Goal: Task Accomplishment & Management: Manage account settings

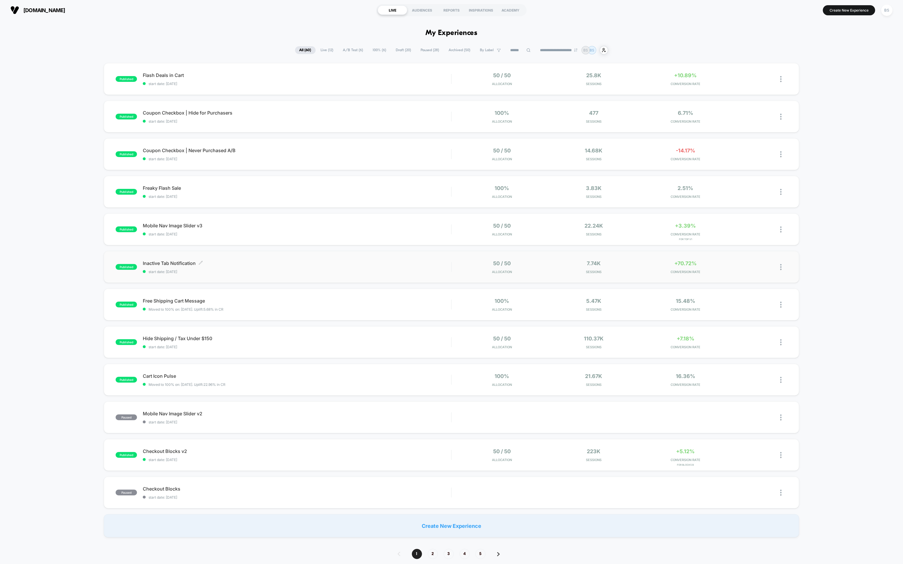
click at [350, 264] on span "Inactive Tab Notification Click to edit experience details" at bounding box center [297, 263] width 309 height 6
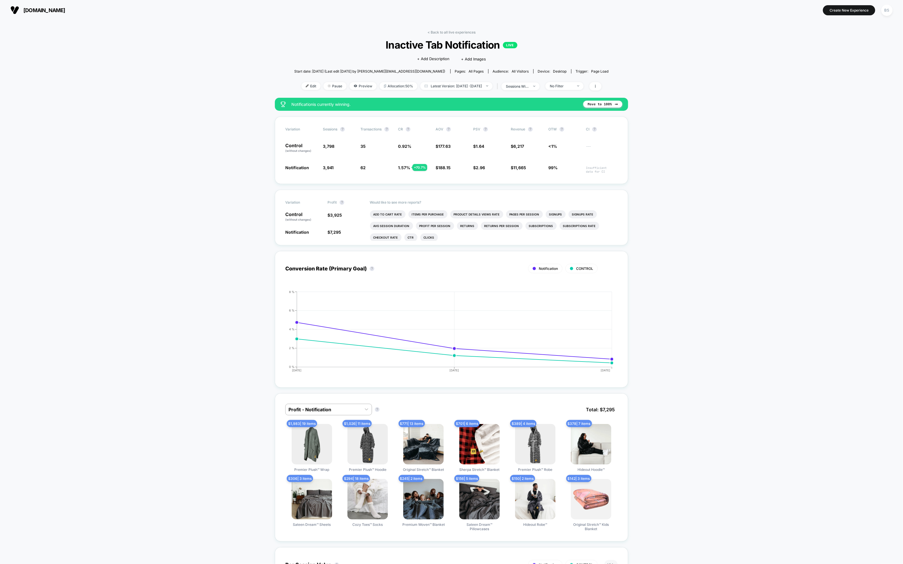
click at [445, 35] on div "< Back to all live experiences Inactive Tab Notification LIVE Click to edit exp…" at bounding box center [451, 64] width 315 height 68
click at [447, 31] on link "< Back to all live experiences" at bounding box center [452, 32] width 48 height 4
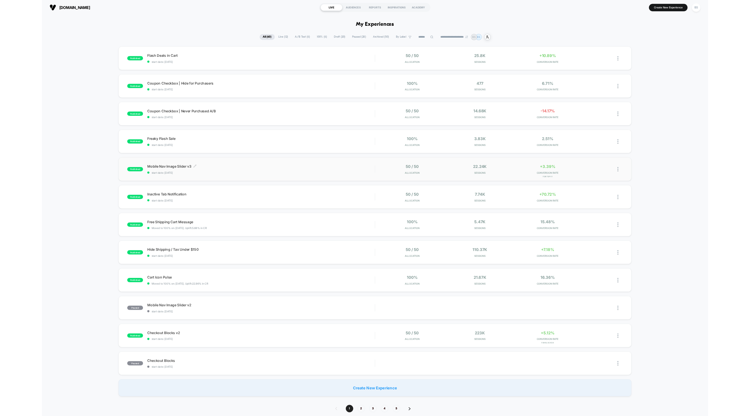
scroll to position [10, 0]
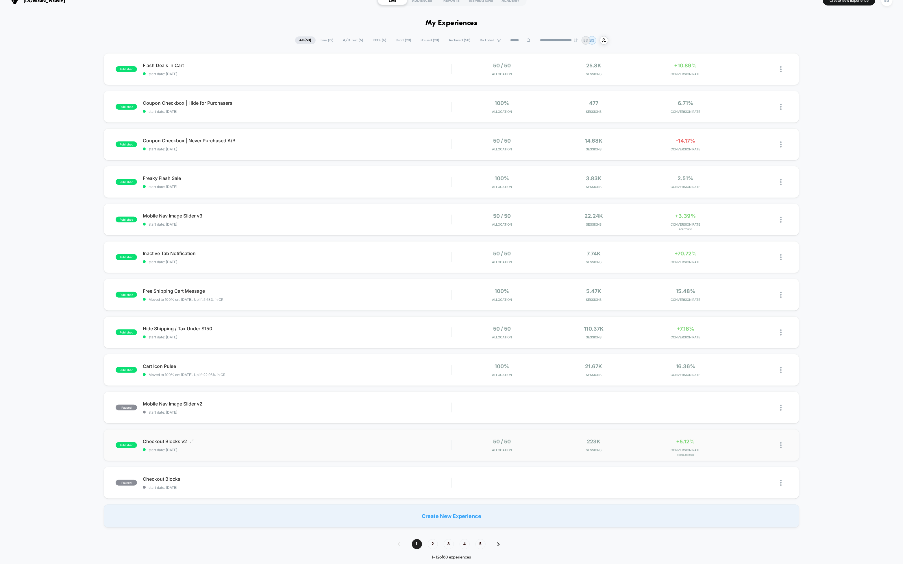
click at [401, 444] on div "Checkout Blocks v2 Click to edit experience details Click to edit experience de…" at bounding box center [297, 445] width 309 height 14
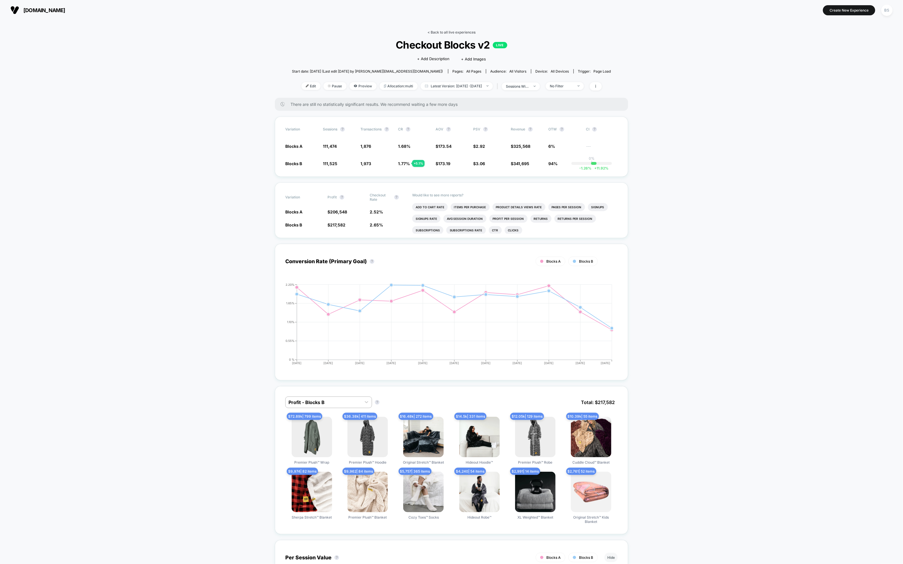
click at [442, 31] on link "< Back to all live experiences" at bounding box center [452, 32] width 48 height 4
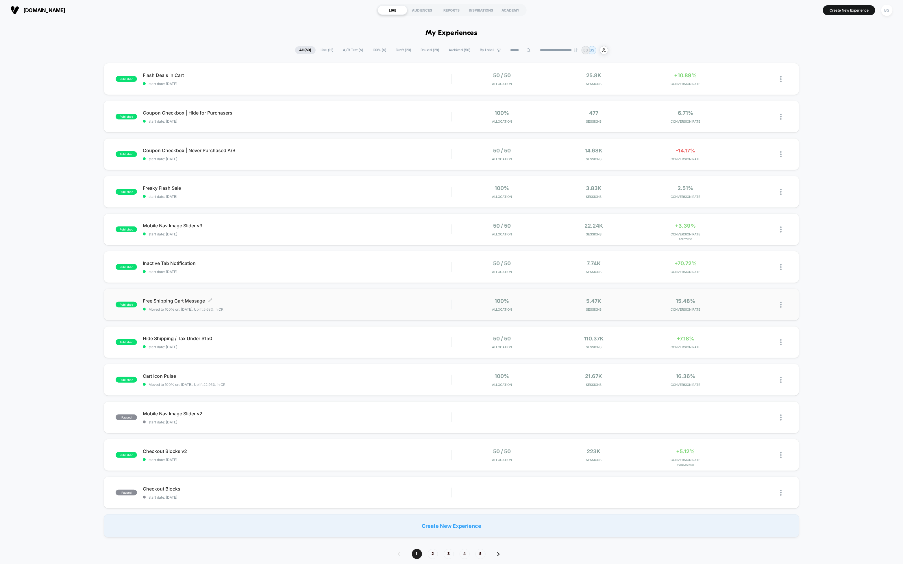
click at [331, 302] on span "Free Shipping Cart Message Click to edit experience details" at bounding box center [297, 301] width 309 height 6
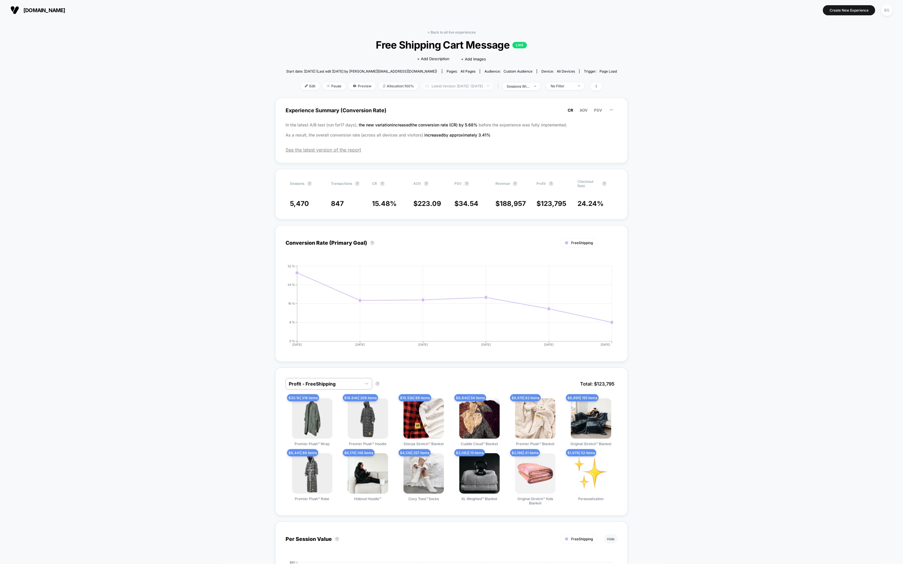
click at [433, 83] on span "Latest Version: [DATE] - [DATE]" at bounding box center [457, 86] width 72 height 8
click at [429, 33] on link "< Back to all live experiences" at bounding box center [452, 32] width 48 height 4
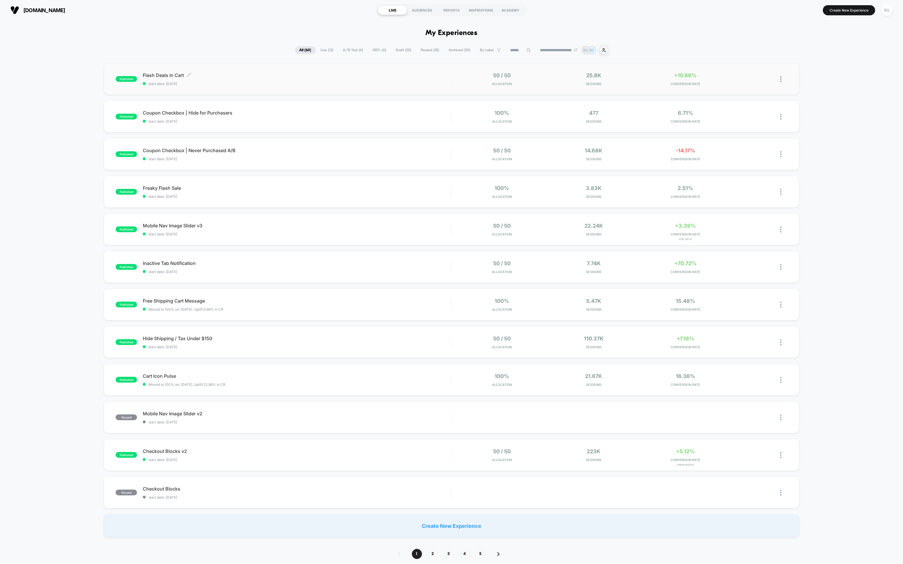
click at [433, 80] on div "Flash Deals in Cart Click to edit experience details Click to edit experience d…" at bounding box center [297, 79] width 309 height 14
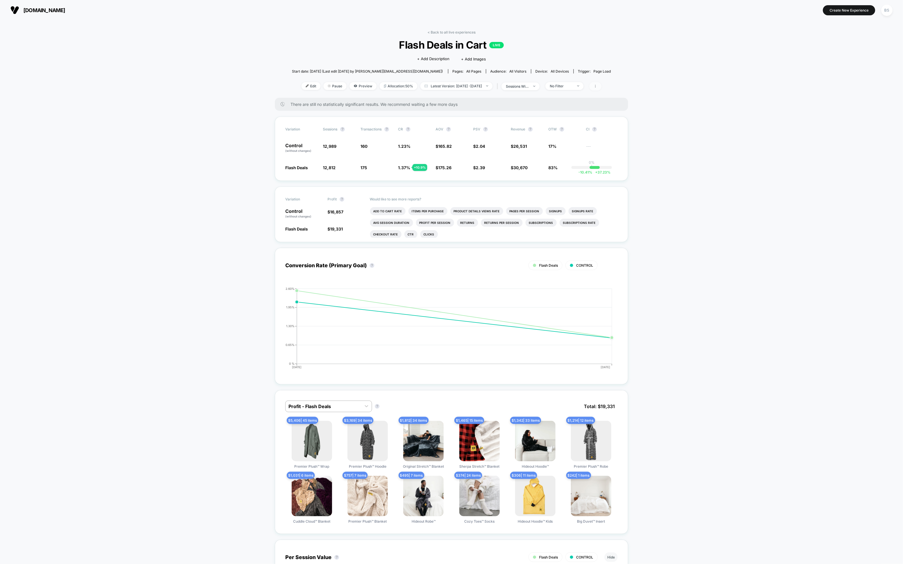
click at [602, 85] on span at bounding box center [596, 86] width 12 height 8
click at [650, 129] on span at bounding box center [651, 130] width 12 height 7
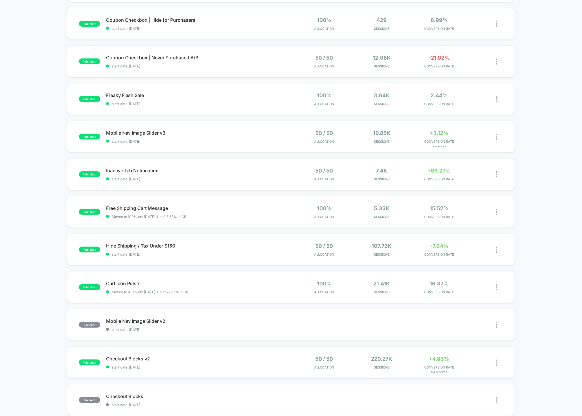
scroll to position [102, 0]
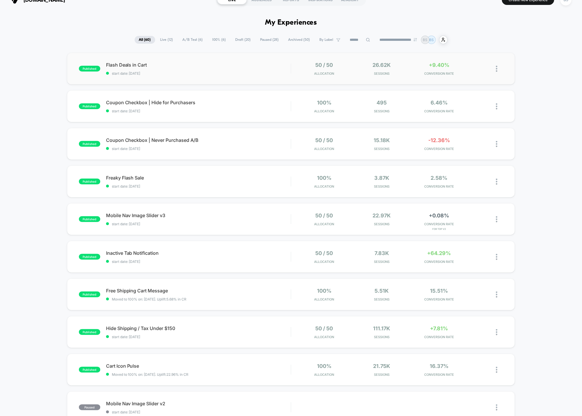
scroll to position [20, 0]
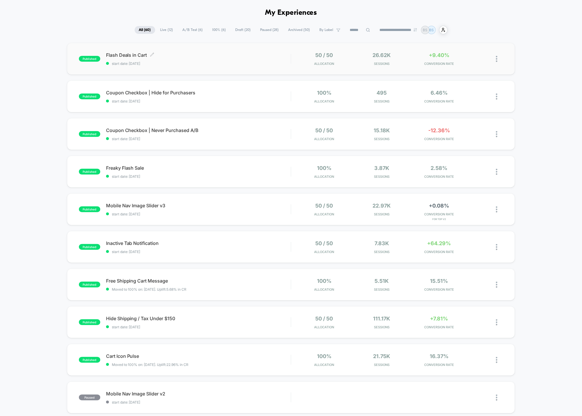
click at [196, 63] on span "start date: [DATE]" at bounding box center [198, 63] width 185 height 4
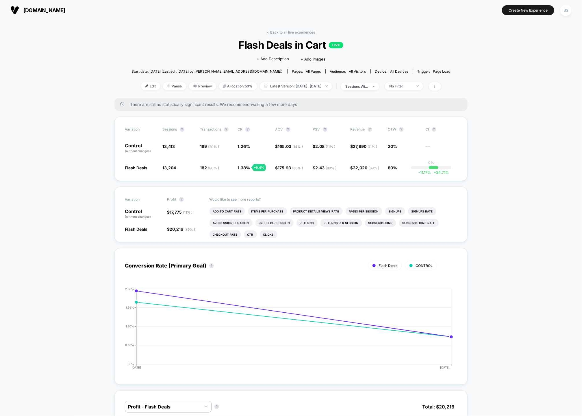
scroll to position [18, 0]
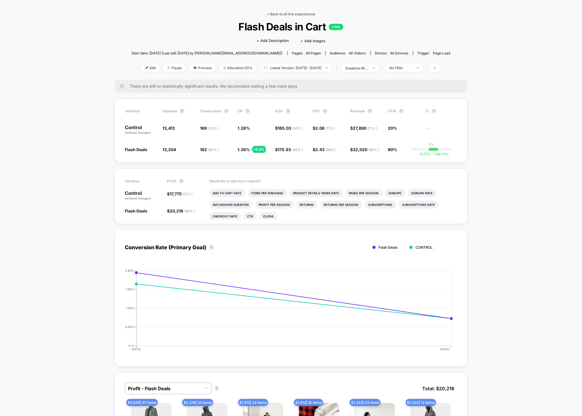
click at [272, 16] on link "< Back to all live experiences" at bounding box center [291, 14] width 48 height 4
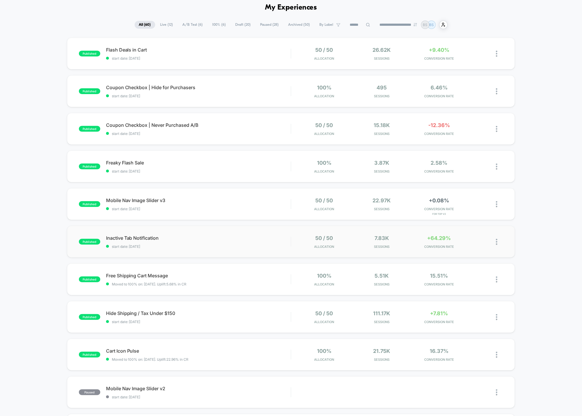
scroll to position [26, 0]
click at [269, 233] on div "published Inactive Tab Notification start date: 10/12/2025 50 / 50 Allocation 7…" at bounding box center [291, 241] width 449 height 32
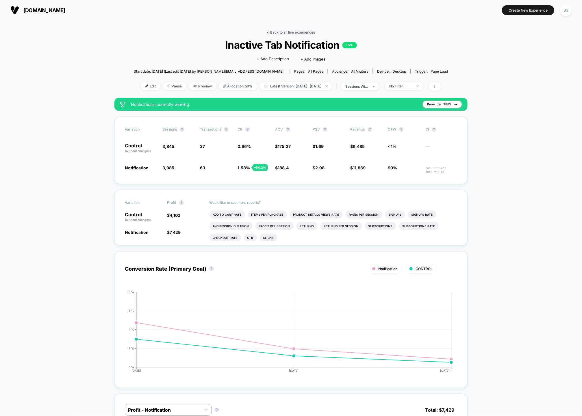
click at [295, 32] on link "< Back to all live experiences" at bounding box center [291, 32] width 48 height 4
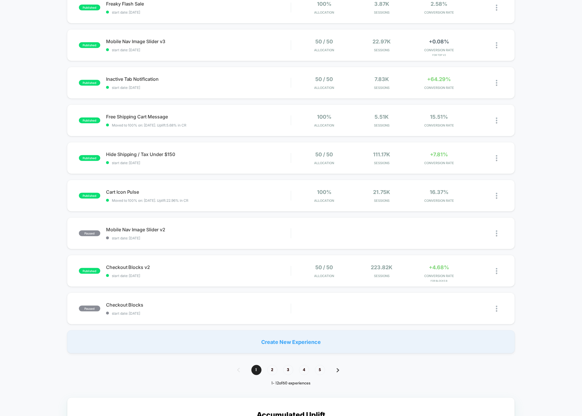
scroll to position [206, 0]
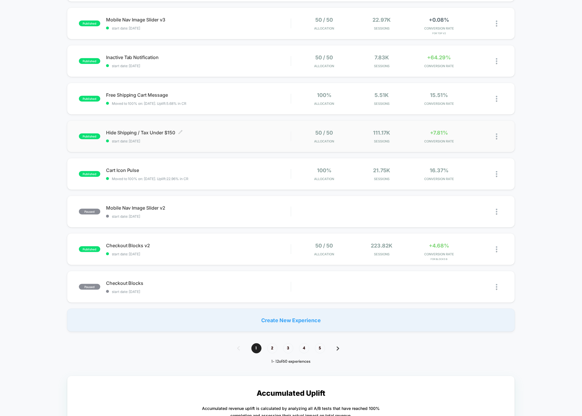
click at [270, 140] on span "start date: [DATE]" at bounding box center [198, 141] width 185 height 4
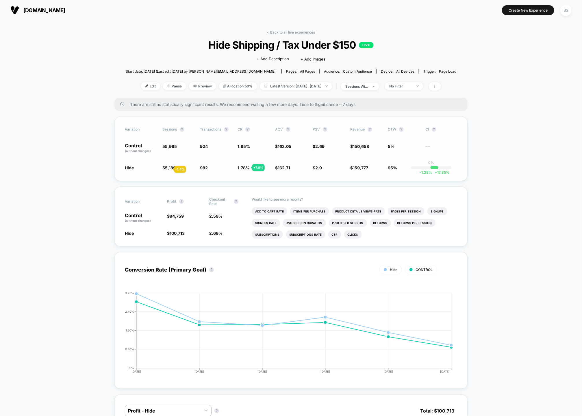
click at [167, 169] on span "55,189" at bounding box center [169, 167] width 13 height 5
click at [274, 32] on link "< Back to all live experiences" at bounding box center [291, 32] width 48 height 4
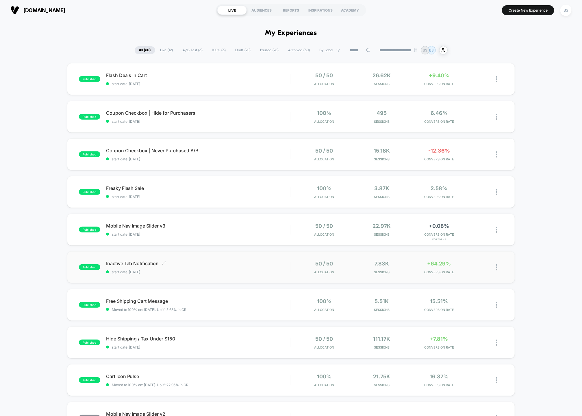
click at [250, 267] on div "Inactive Tab Notification Click to edit experience details Click to edit experi…" at bounding box center [198, 267] width 185 height 14
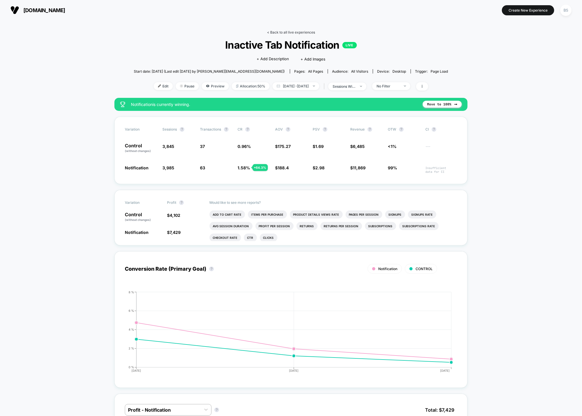
click at [281, 30] on link "< Back to all live experiences" at bounding box center [291, 32] width 48 height 4
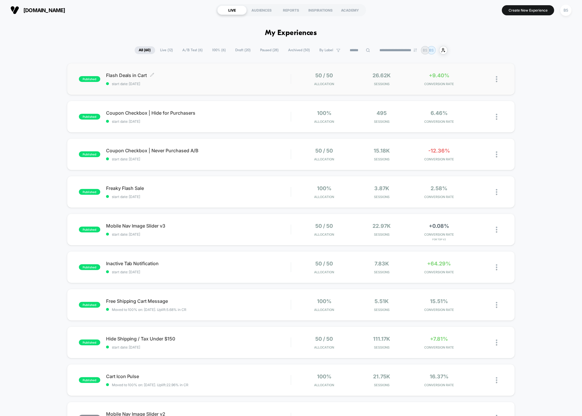
click at [247, 76] on span "Flash Deals in Cart Click to edit experience details" at bounding box center [198, 75] width 185 height 6
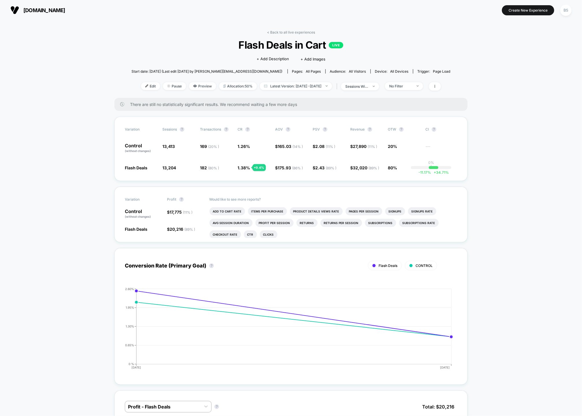
click at [276, 34] on div "< Back to all live experiences Flash Deals in Cart LIVE Click to edit experienc…" at bounding box center [291, 64] width 319 height 68
click at [275, 36] on div "< Back to all live experiences Flash Deals in Cart LIVE Click to edit experienc…" at bounding box center [291, 64] width 319 height 68
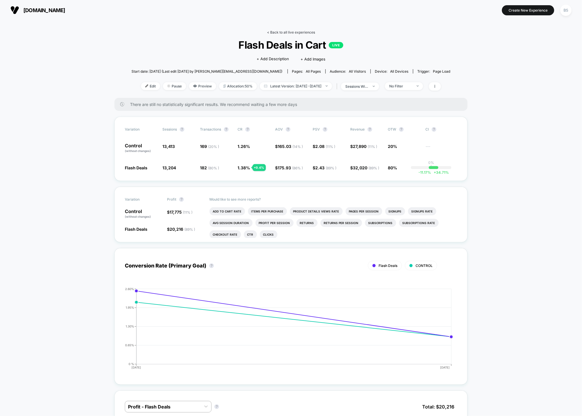
click at [275, 34] on link "< Back to all live experiences" at bounding box center [291, 32] width 48 height 4
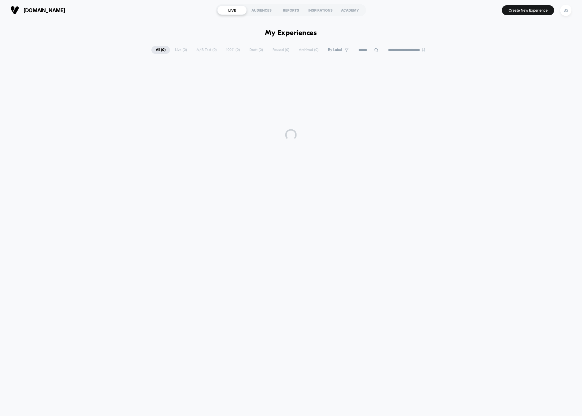
click at [275, 34] on html "**********" at bounding box center [291, 208] width 582 height 416
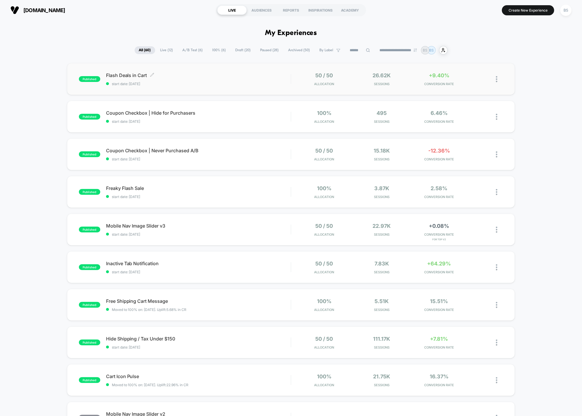
click at [243, 73] on span "Flash Deals in Cart Click to edit experience details" at bounding box center [198, 75] width 185 height 6
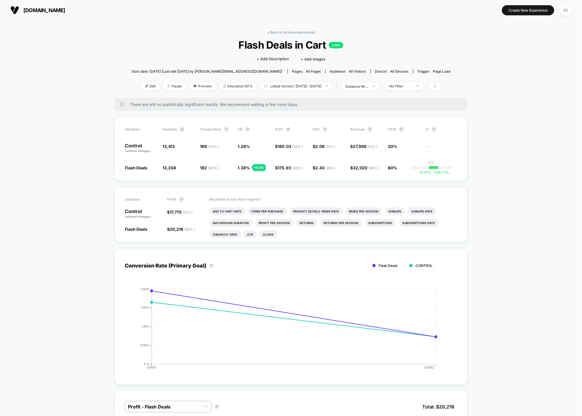
scroll to position [1, 0]
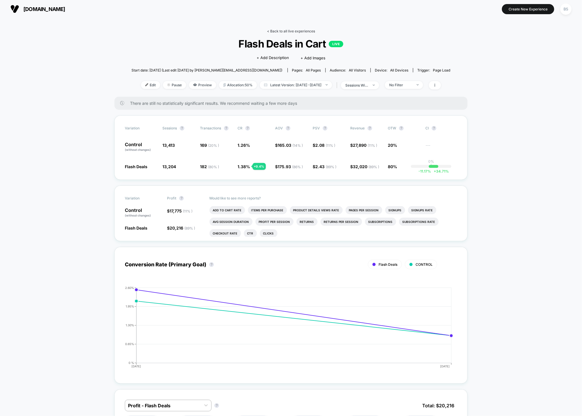
click at [285, 33] on link "< Back to all live experiences" at bounding box center [291, 31] width 48 height 4
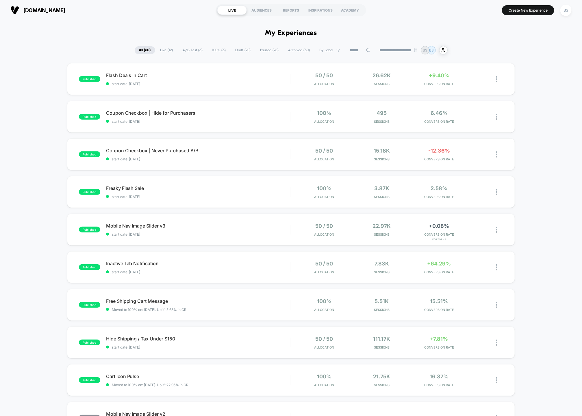
click at [160, 53] on span "Live ( 12 )" at bounding box center [166, 50] width 21 height 8
click at [61, 7] on span "[DOMAIN_NAME]" at bounding box center [44, 10] width 42 height 6
click at [265, 151] on span "Coupon Checkbox | Never Purchased A/B Click to edit experience details" at bounding box center [198, 150] width 185 height 6
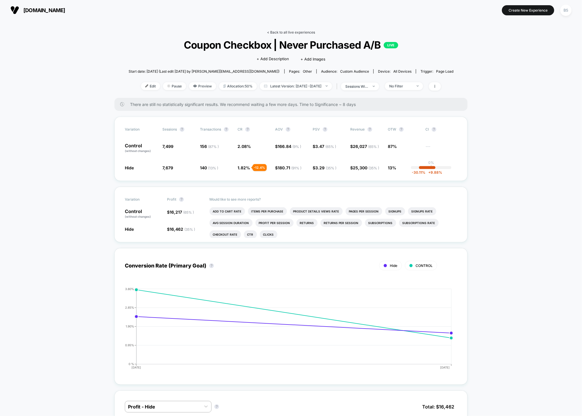
click at [277, 31] on link "< Back to all live experiences" at bounding box center [291, 32] width 48 height 4
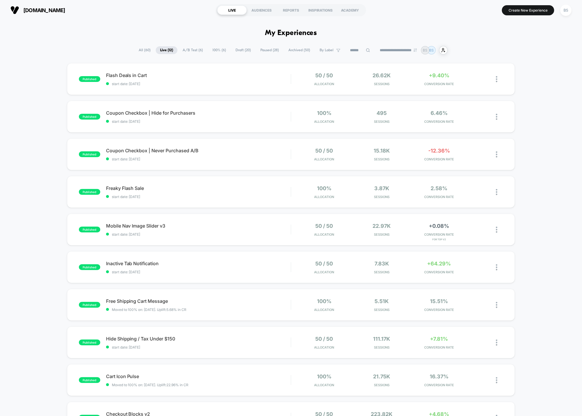
click at [141, 48] on span "All ( 60 )" at bounding box center [144, 50] width 21 height 8
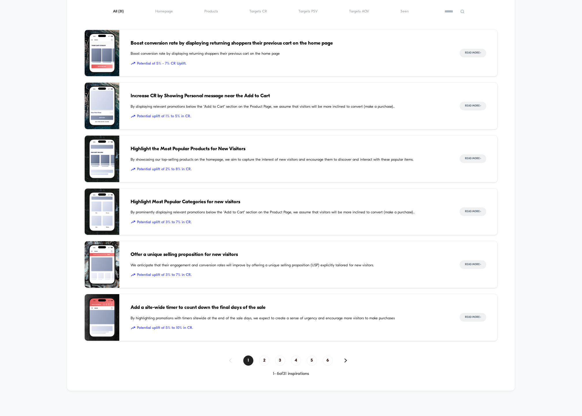
scroll to position [663, 0]
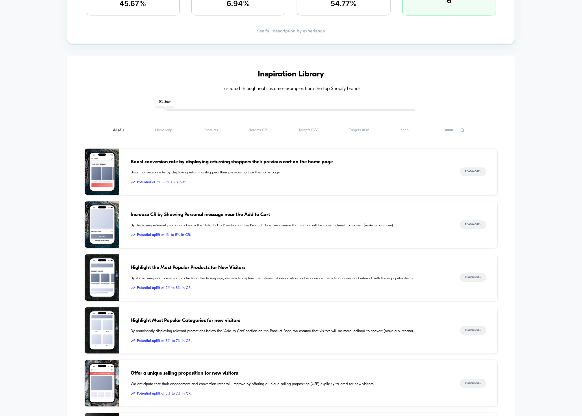
click at [185, 166] on div "Boost conversion rate by displaying returning shoppers their previous cart on t…" at bounding box center [290, 171] width 318 height 47
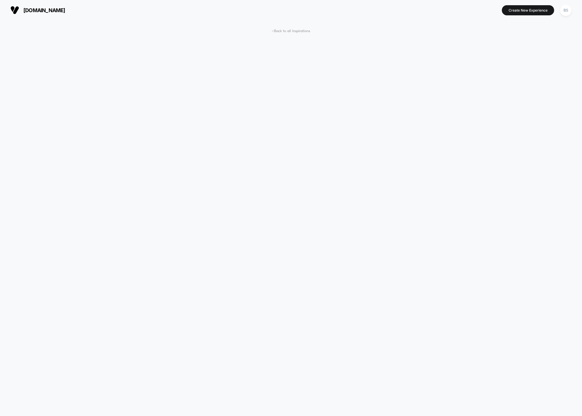
click at [276, 31] on span "< Back to all Inspirations" at bounding box center [291, 31] width 38 height 4
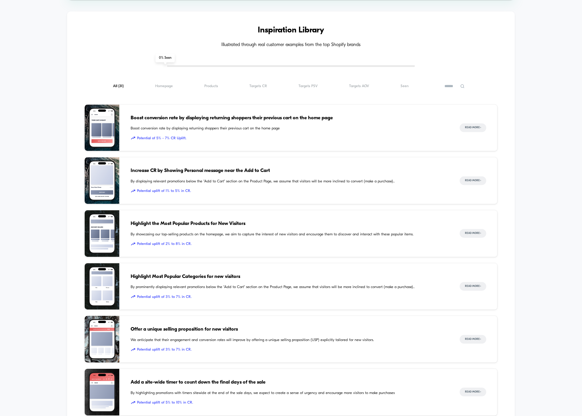
scroll to position [708, 0]
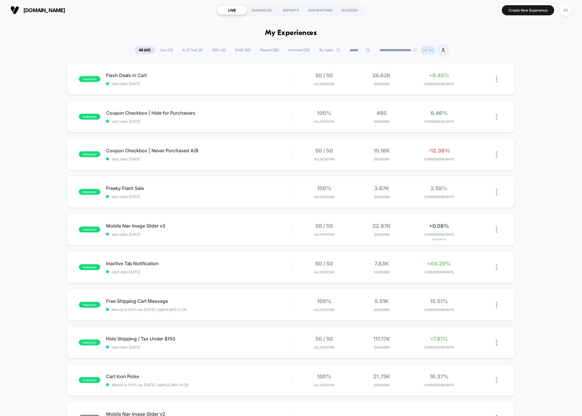
click at [209, 50] on span "100% ( 6 )" at bounding box center [219, 50] width 22 height 8
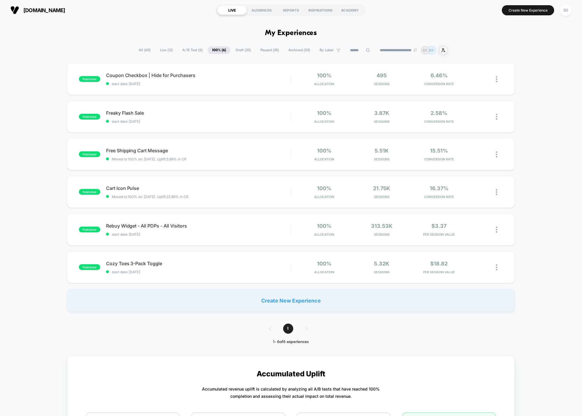
click at [166, 51] on span "Live ( 12 )" at bounding box center [166, 50] width 21 height 8
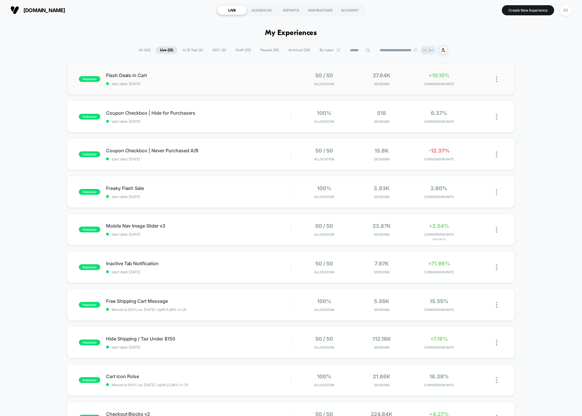
drag, startPoint x: 190, startPoint y: 47, endPoint x: 183, endPoint y: 89, distance: 42.2
click at [200, 84] on span "start date: [DATE]" at bounding box center [198, 84] width 185 height 4
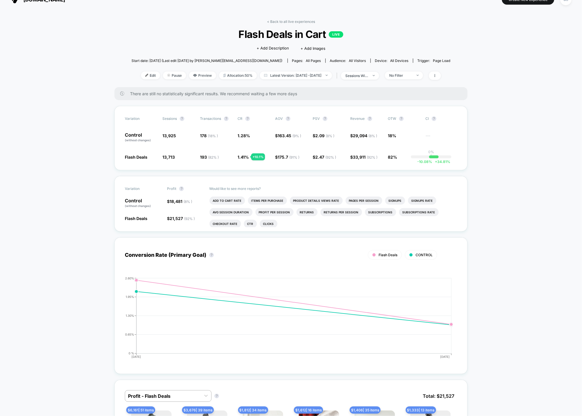
scroll to position [14, 0]
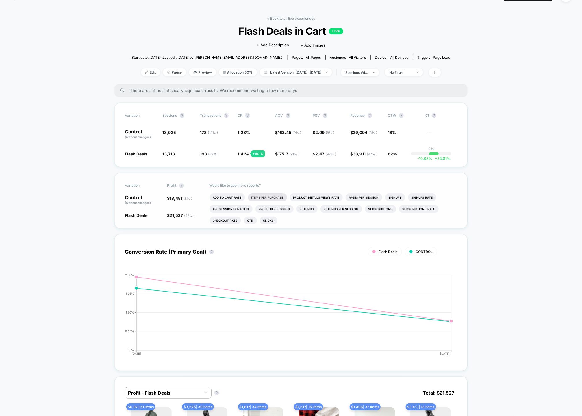
click at [269, 198] on li "Items Per Purchase" at bounding box center [267, 197] width 39 height 8
click at [292, 19] on link "< Back to all live experiences" at bounding box center [291, 18] width 48 height 4
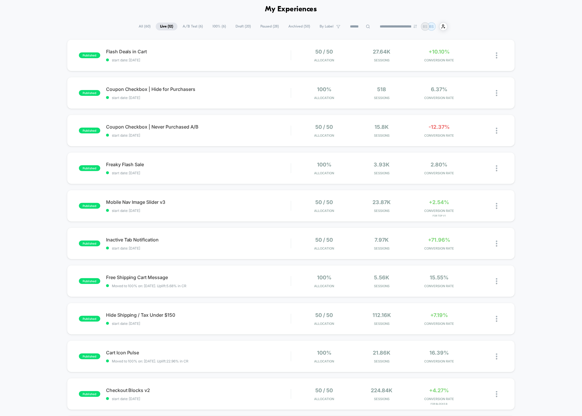
scroll to position [24, 0]
click at [291, 240] on div at bounding box center [291, 243] width 1 height 10
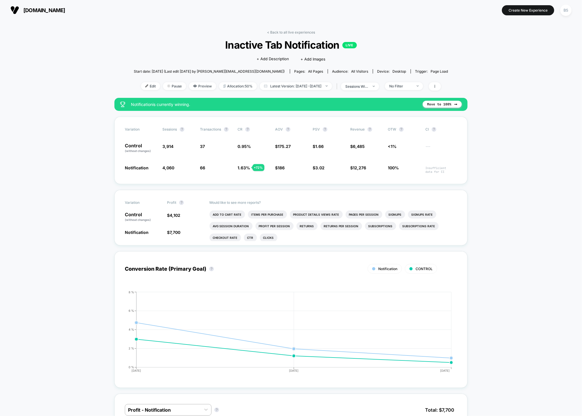
scroll to position [6, 0]
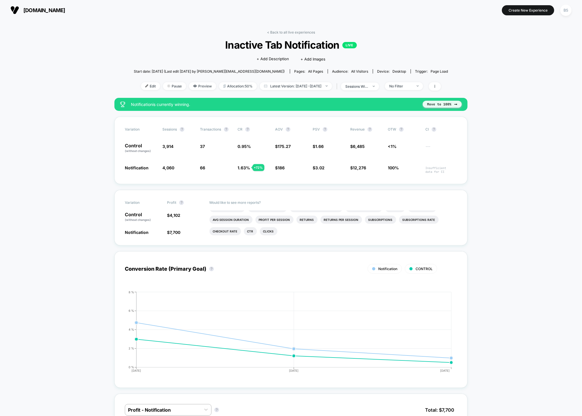
click at [443, 103] on button "Move to 100%" at bounding box center [442, 104] width 39 height 7
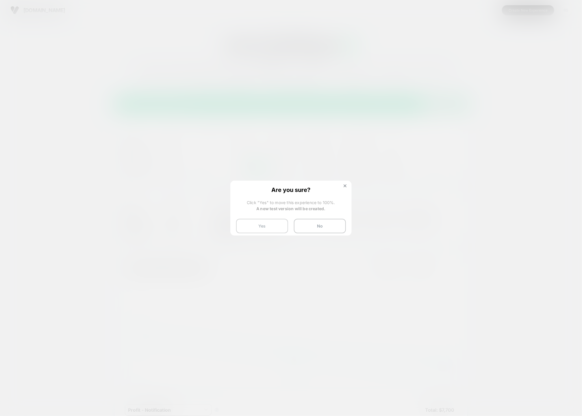
click at [258, 228] on button "Yes" at bounding box center [262, 226] width 52 height 14
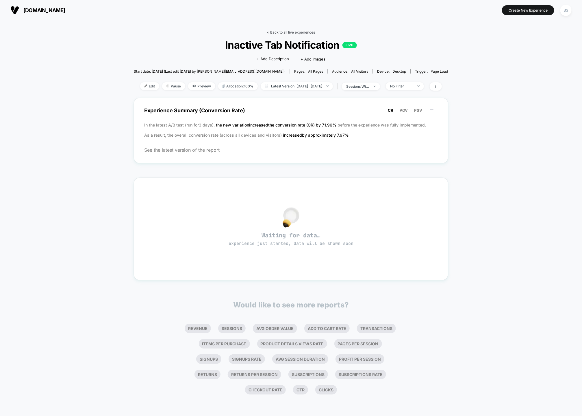
click at [281, 34] on link "< Back to all live experiences" at bounding box center [291, 32] width 48 height 4
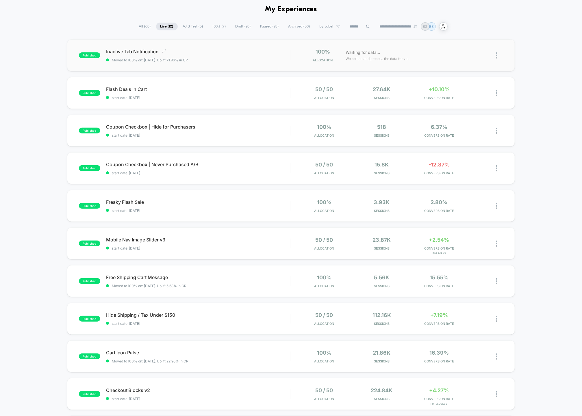
scroll to position [25, 0]
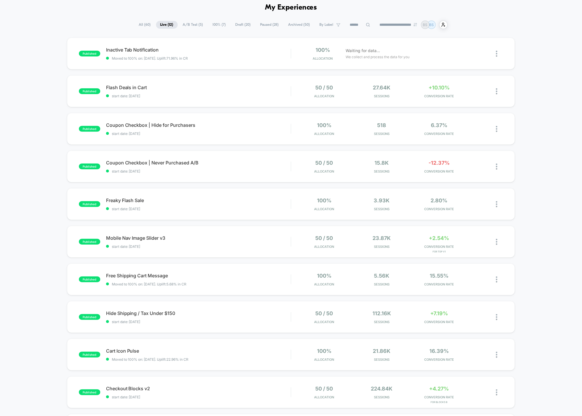
click at [189, 26] on span "A/B Test ( 5 )" at bounding box center [193, 25] width 29 height 8
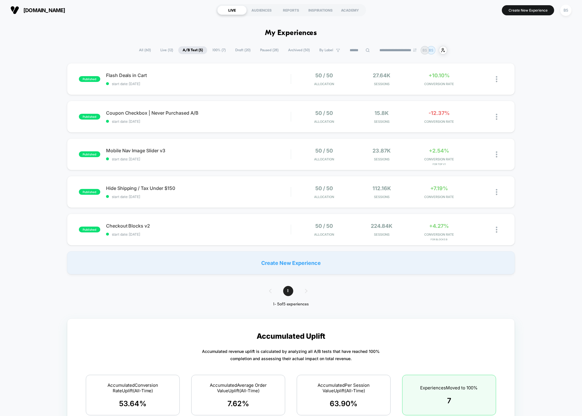
click at [218, 51] on span "100% ( 7 )" at bounding box center [219, 50] width 22 height 8
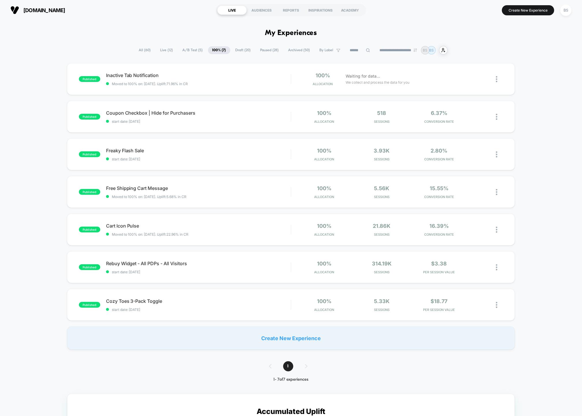
click at [187, 51] on span "A/B Test ( 5 )" at bounding box center [192, 50] width 29 height 8
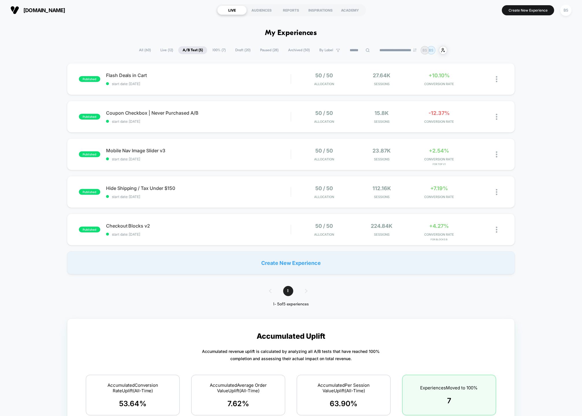
click at [161, 52] on span "Live ( 12 )" at bounding box center [166, 50] width 21 height 8
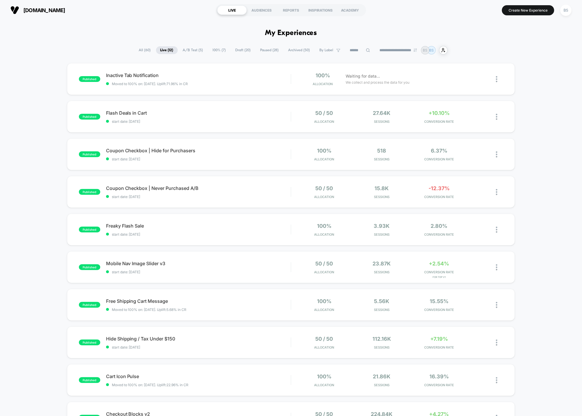
click at [189, 51] on span "A/B Test ( 5 )" at bounding box center [193, 50] width 29 height 8
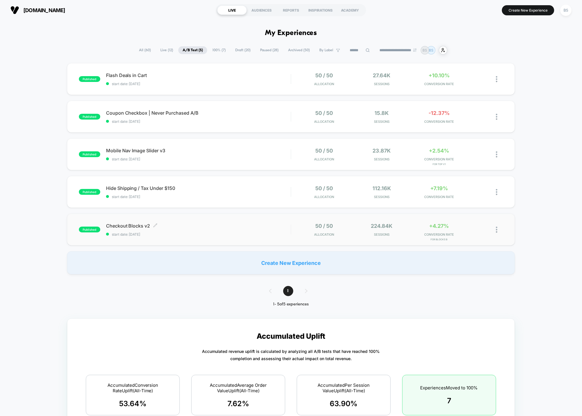
click at [270, 232] on span "start date: [DATE]" at bounding box center [198, 234] width 185 height 4
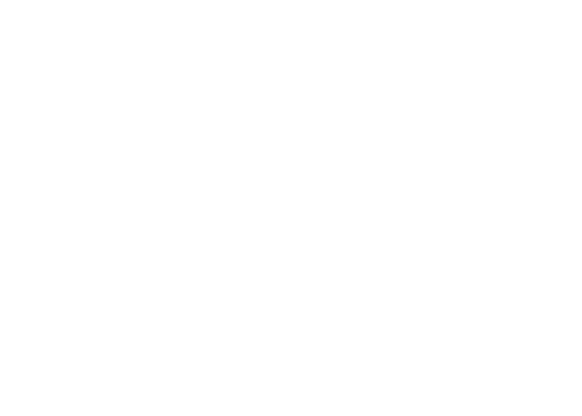
click at [270, 232] on html "Navigated to [DOMAIN_NAME] | No-code CRO for Shopify" at bounding box center [291, 208] width 582 height 416
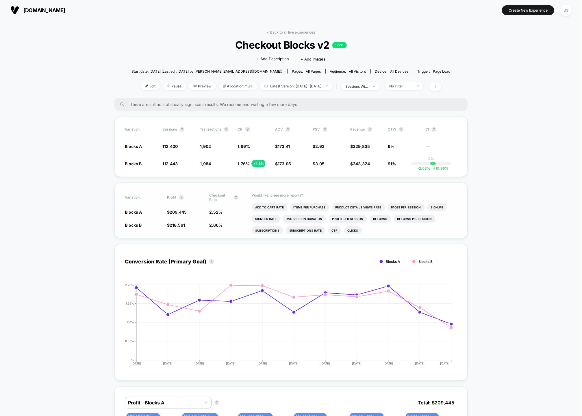
click at [306, 185] on div "Would like to see more reports? Add To Cart Rate Items Per Purchase Product Det…" at bounding box center [355, 210] width 206 height 55
click at [141, 84] on span "Edit" at bounding box center [150, 86] width 19 height 8
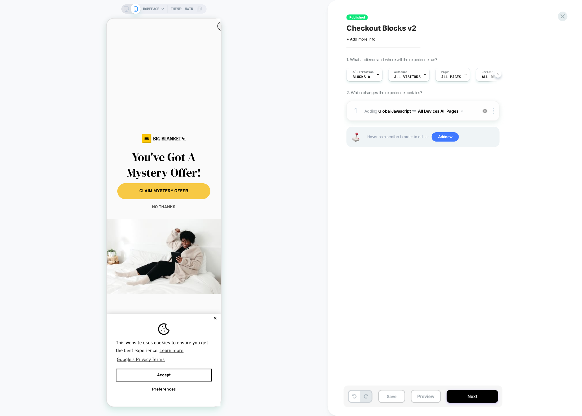
click at [373, 115] on div "1 Adding Global Javascript on All Devices All Pages Add Before Add After Target…" at bounding box center [423, 111] width 153 height 20
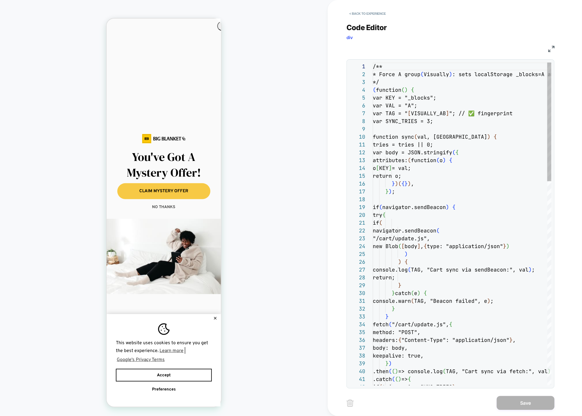
scroll to position [78, 0]
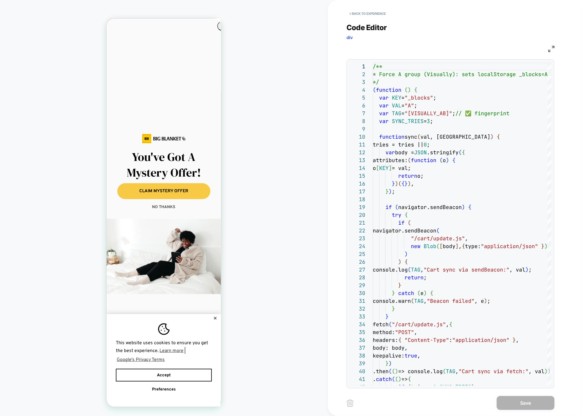
click at [220, 25] on circle "Close dialog" at bounding box center [224, 26] width 9 height 9
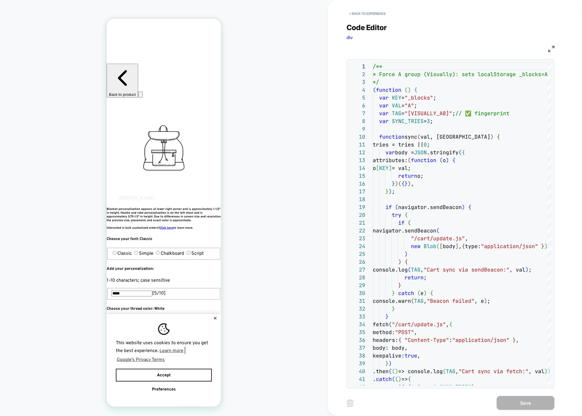
click at [357, 8] on div "< Back to experience" at bounding box center [474, 8] width 254 height 17
click at [357, 11] on button "< Back to experience" at bounding box center [368, 13] width 42 height 9
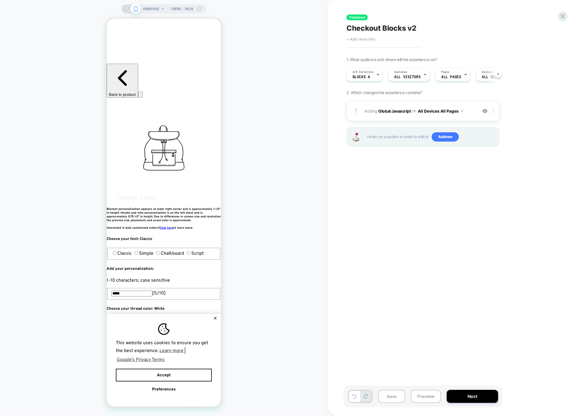
scroll to position [0, 0]
click at [561, 14] on icon at bounding box center [563, 16] width 8 height 8
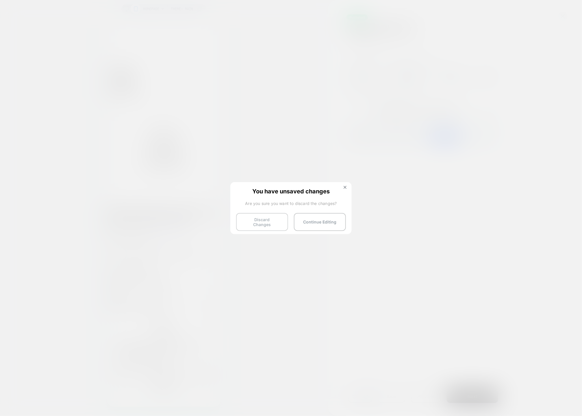
click at [280, 222] on button "Discard Changes" at bounding box center [262, 222] width 52 height 18
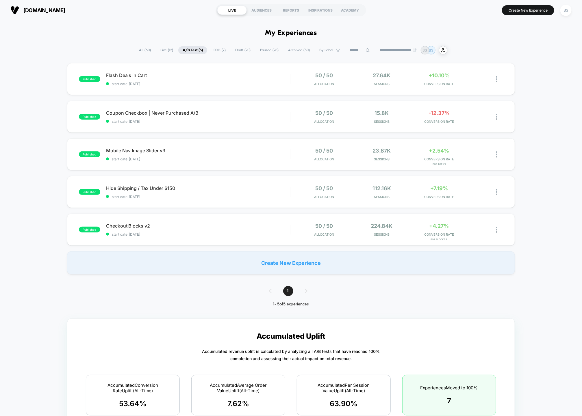
click at [159, 51] on span "Live ( 12 )" at bounding box center [166, 50] width 21 height 8
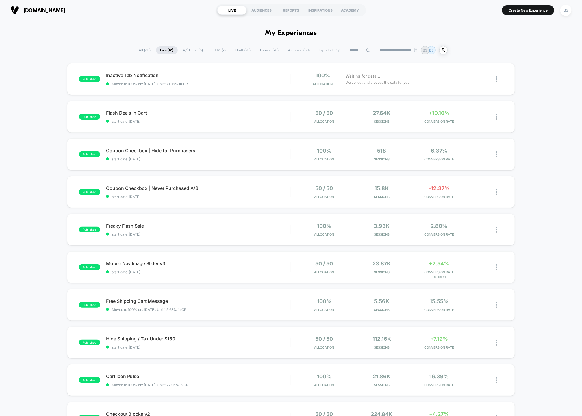
click at [194, 50] on span "A/B Test ( 5 )" at bounding box center [193, 50] width 29 height 8
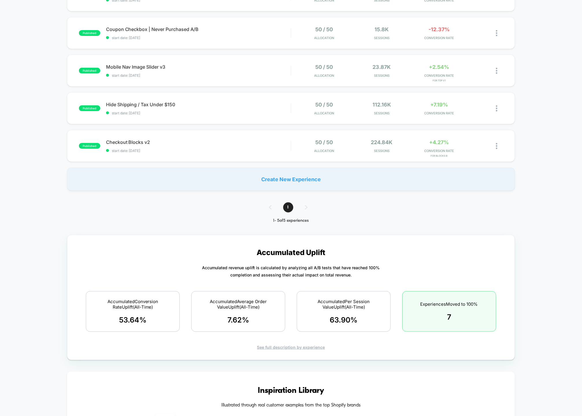
scroll to position [65, 0]
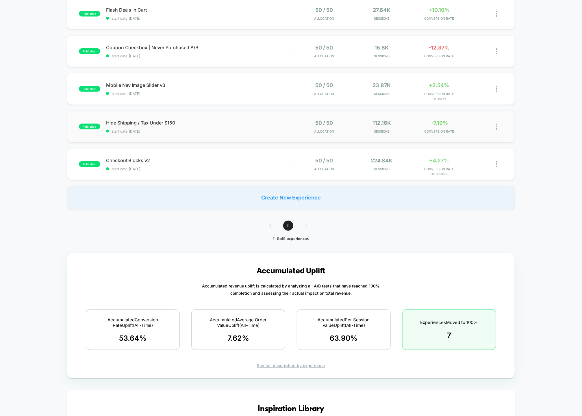
click at [231, 133] on div "published Hide Shipping / Tax Under $150 start date: 10/9/2025 50 / 50 Allocati…" at bounding box center [291, 126] width 449 height 32
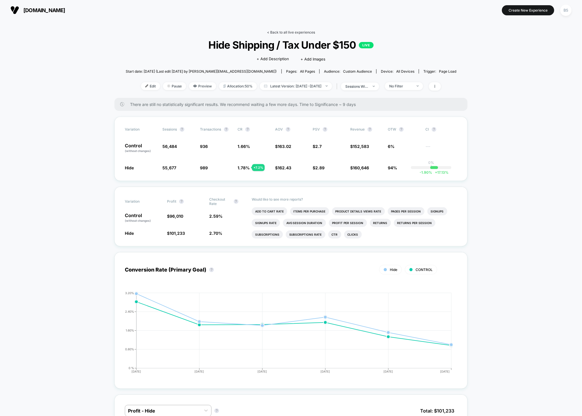
click at [297, 32] on link "< Back to all live experiences" at bounding box center [291, 32] width 48 height 4
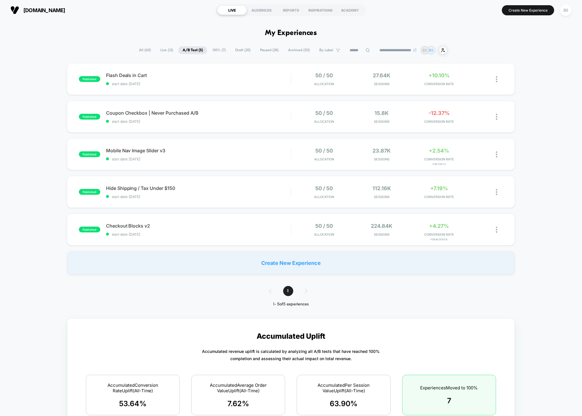
click at [217, 52] on span "100% ( 7 )" at bounding box center [219, 50] width 22 height 8
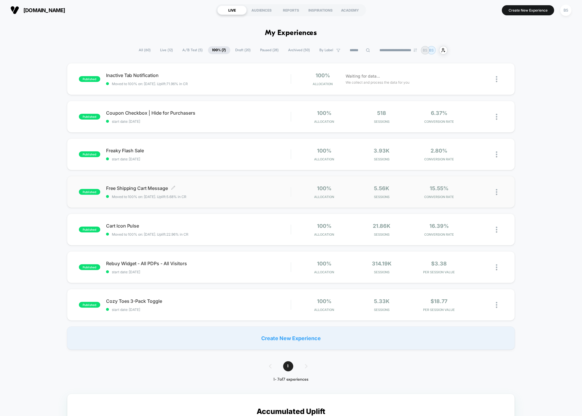
click at [214, 192] on div "Free Shipping Cart Message Click to edit experience details Click to edit exper…" at bounding box center [198, 192] width 185 height 14
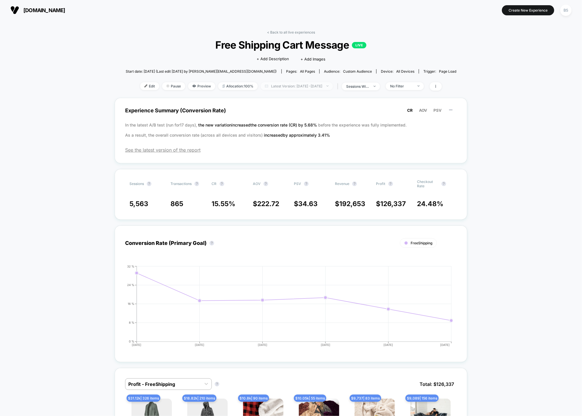
click at [290, 85] on span "Latest Version: Oct 9, 2025 - Oct 14, 2025" at bounding box center [297, 86] width 72 height 8
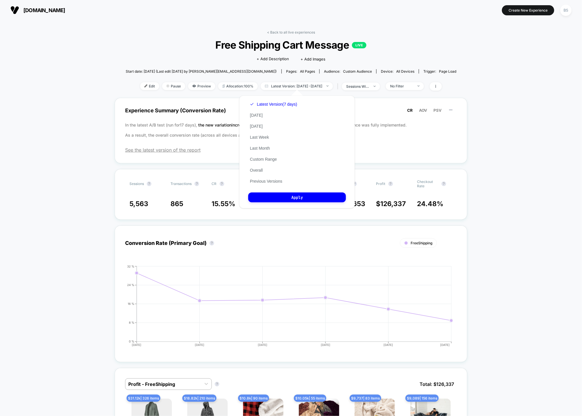
click at [273, 36] on div "< Back to all live experiences Free Shipping Cart Message LIVE Click to edit ex…" at bounding box center [291, 64] width 331 height 68
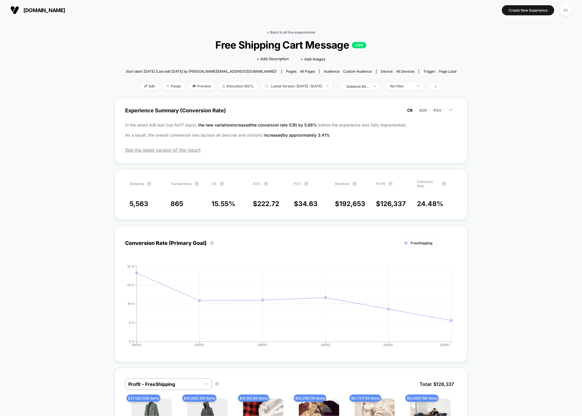
click at [274, 32] on link "< Back to all live experiences" at bounding box center [291, 32] width 48 height 4
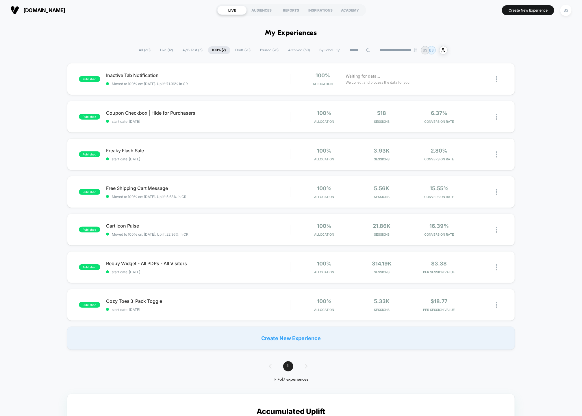
click at [258, 50] on span "Paused ( 28 )" at bounding box center [269, 50] width 27 height 8
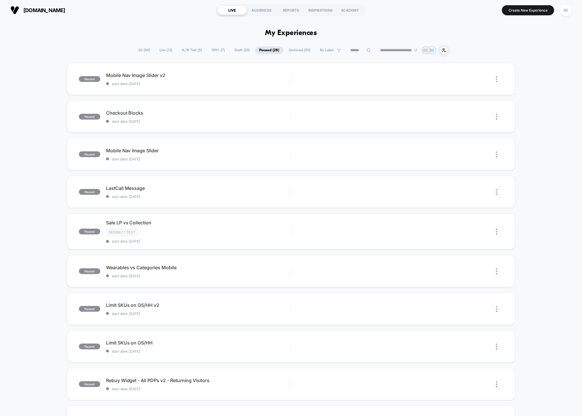
click at [241, 48] on span "Draft ( 20 )" at bounding box center [242, 50] width 24 height 8
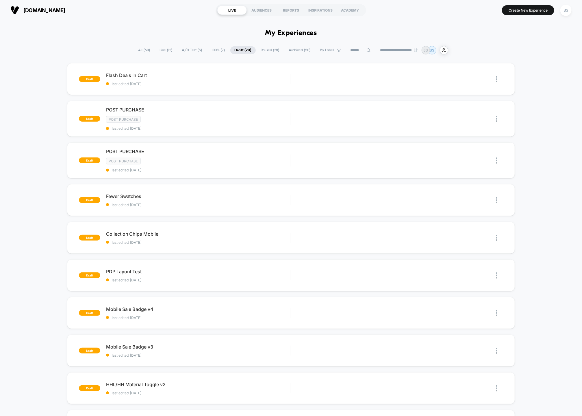
click at [278, 48] on span "Paused ( 28 )" at bounding box center [270, 50] width 27 height 8
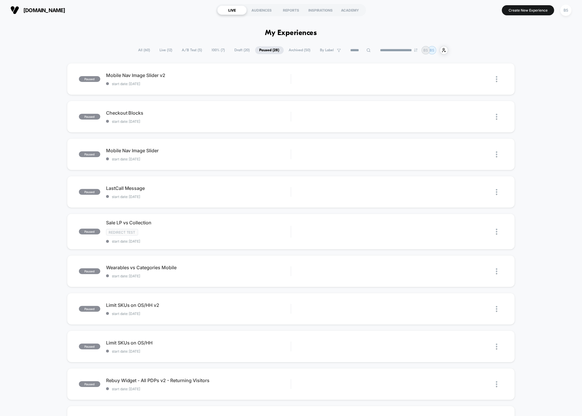
click at [294, 50] on span "Archived ( 50 )" at bounding box center [300, 50] width 30 height 8
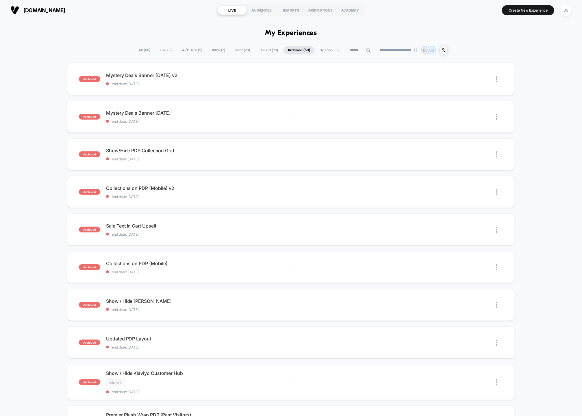
click at [214, 51] on span "100% ( 7 )" at bounding box center [219, 50] width 22 height 8
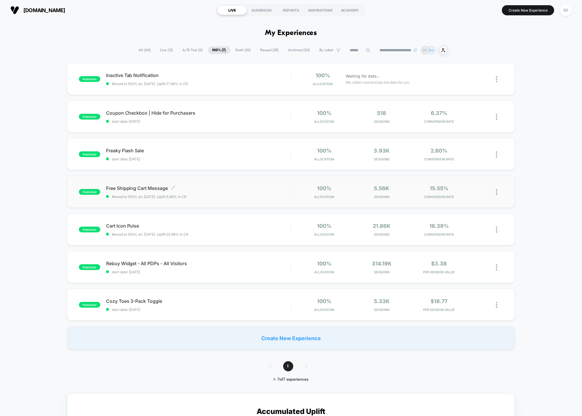
click at [210, 191] on div "Free Shipping Cart Message Click to edit experience details Click to edit exper…" at bounding box center [198, 192] width 185 height 14
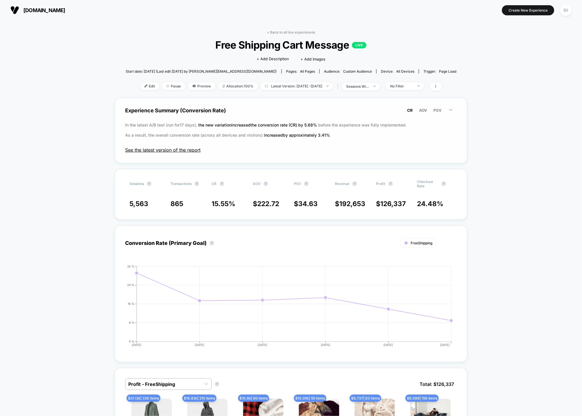
click at [176, 151] on span "See the latest version of the report" at bounding box center [291, 150] width 332 height 6
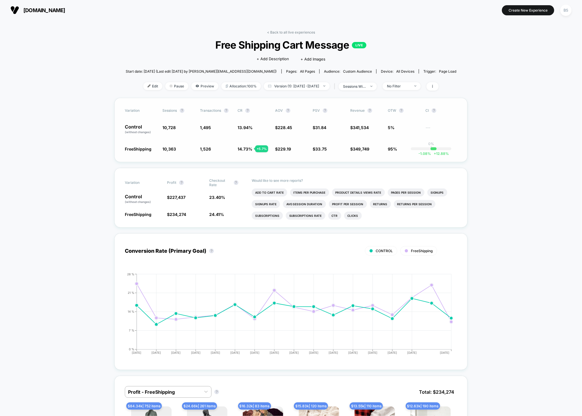
click at [242, 147] on span "14.73 %" at bounding box center [245, 148] width 15 height 5
click at [281, 33] on link "< Back to all live experiences" at bounding box center [291, 32] width 48 height 4
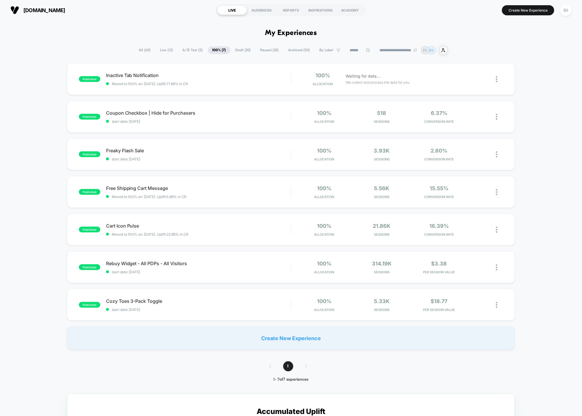
click at [184, 50] on span "A/B Test ( 5 )" at bounding box center [192, 50] width 29 height 8
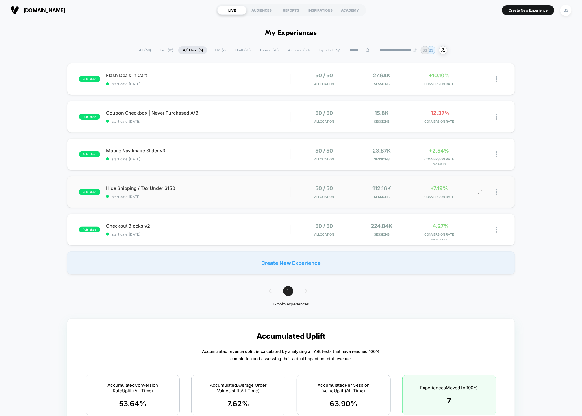
click at [498, 191] on div at bounding box center [499, 192] width 7 height 14
click at [466, 173] on div "Duplicate" at bounding box center [468, 171] width 52 height 13
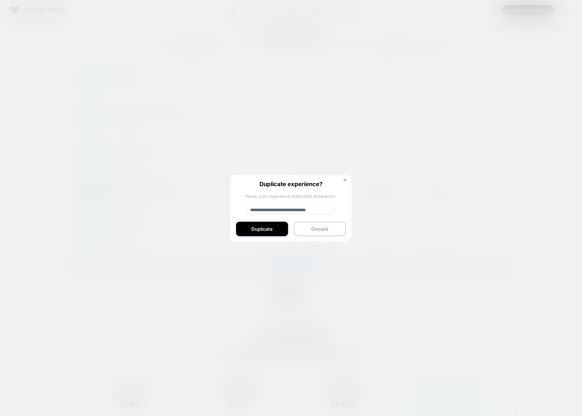
drag, startPoint x: 271, startPoint y: 210, endPoint x: 236, endPoint y: 210, distance: 34.7
click at [236, 210] on div "**********" at bounding box center [290, 208] width 121 height 67
type input "**********"
drag, startPoint x: 265, startPoint y: 227, endPoint x: 321, endPoint y: 229, distance: 56.1
click at [321, 229] on div "Duplicate Discard" at bounding box center [291, 229] width 110 height 14
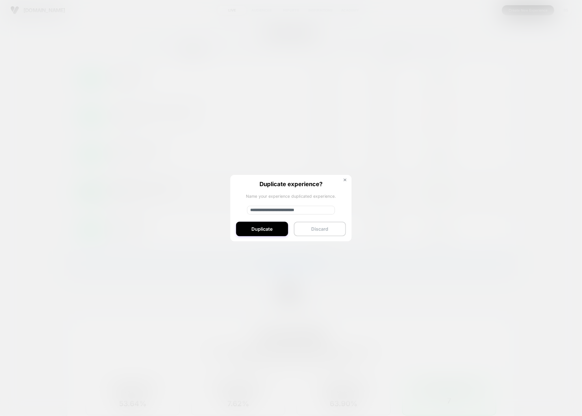
drag, startPoint x: 321, startPoint y: 229, endPoint x: 324, endPoint y: 224, distance: 6.0
click at [324, 224] on button "Discard" at bounding box center [320, 229] width 52 height 14
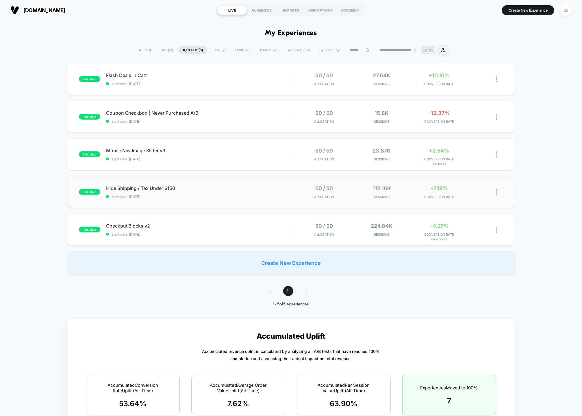
click at [351, 196] on div "50 / 50 Allocation" at bounding box center [324, 192] width 55 height 14
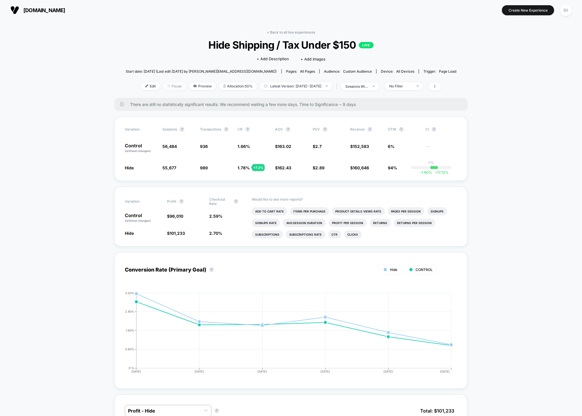
click at [167, 84] on span "Pause" at bounding box center [174, 86] width 23 height 8
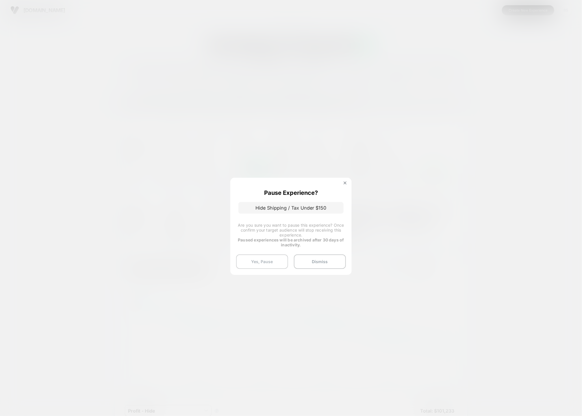
click at [263, 259] on button "Yes, Pause" at bounding box center [262, 261] width 52 height 14
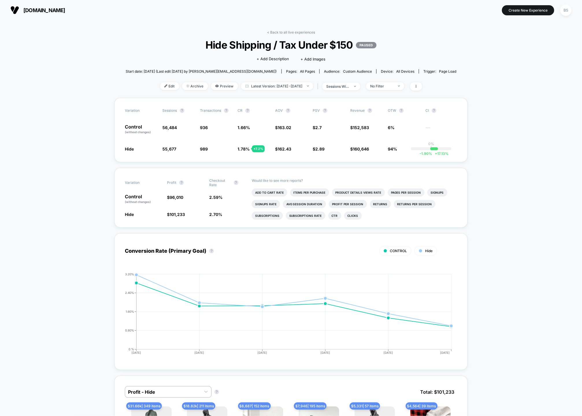
click at [284, 30] on link "< Back to all live experiences" at bounding box center [291, 32] width 48 height 4
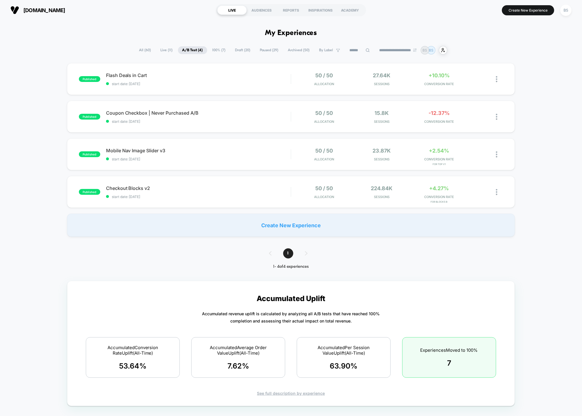
click at [257, 50] on span "Paused ( 29 )" at bounding box center [269, 50] width 27 height 8
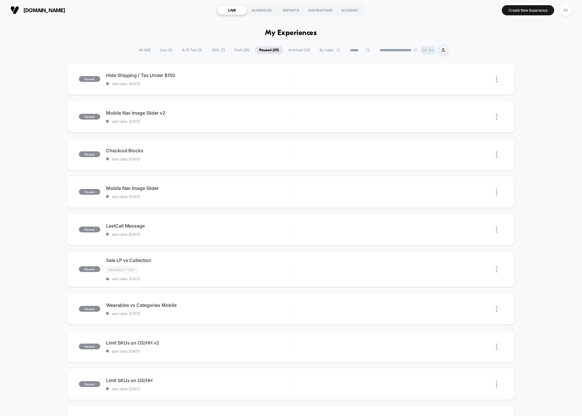
click at [219, 51] on span "100% ( 7 )" at bounding box center [218, 50] width 22 height 8
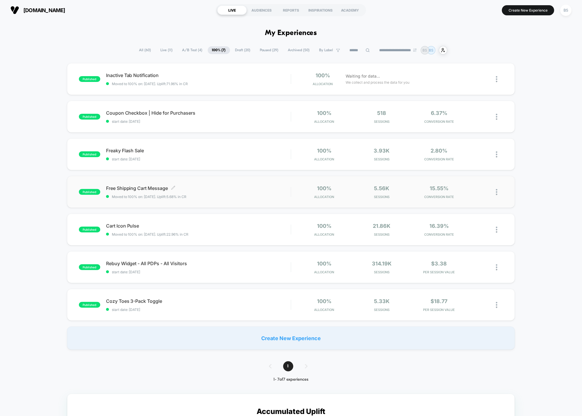
click at [212, 188] on span "Free Shipping Cart Message Click to edit experience details" at bounding box center [198, 188] width 185 height 6
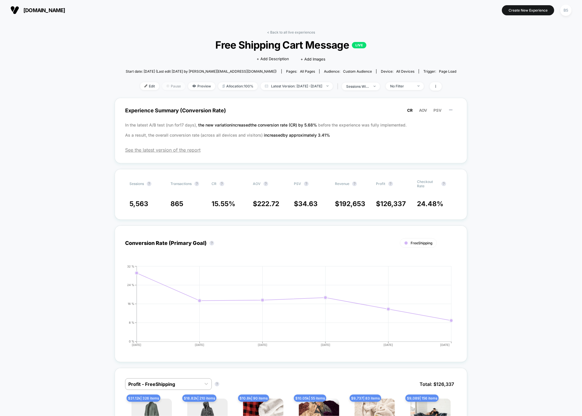
click at [163, 88] on span "Pause" at bounding box center [173, 86] width 23 height 8
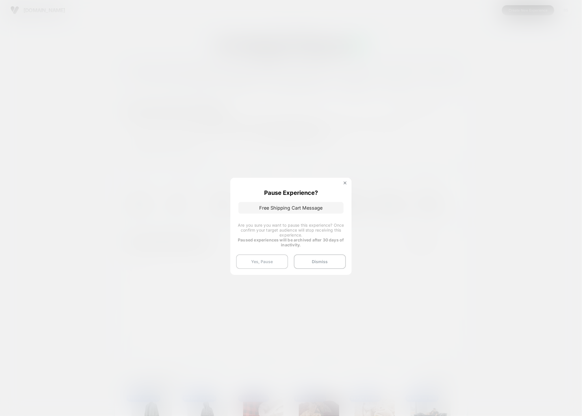
click at [265, 262] on button "Yes, Pause" at bounding box center [262, 261] width 52 height 14
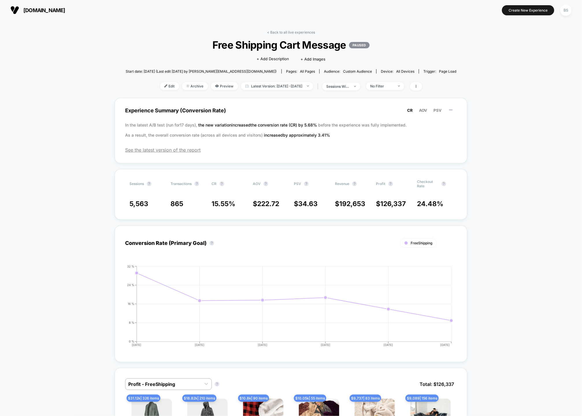
click at [286, 34] on link "< Back to all live experiences" at bounding box center [291, 32] width 48 height 4
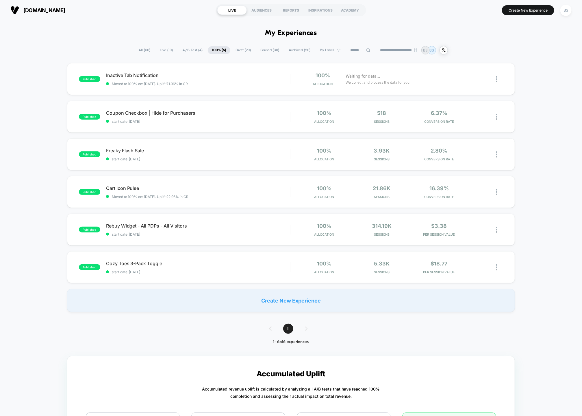
click at [160, 48] on span "Live ( 10 )" at bounding box center [167, 50] width 22 height 8
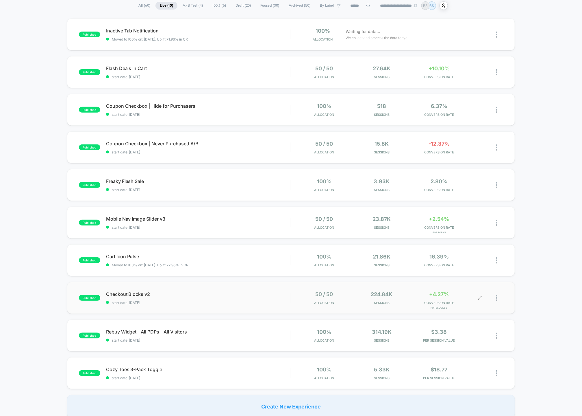
scroll to position [39, 0]
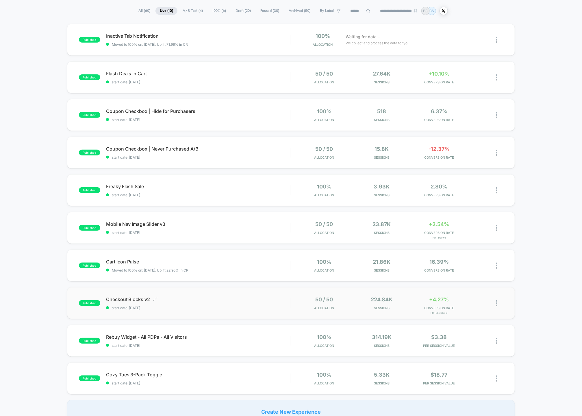
click at [289, 297] on span "Checkout Blocks v2 Click to edit experience details" at bounding box center [198, 299] width 185 height 6
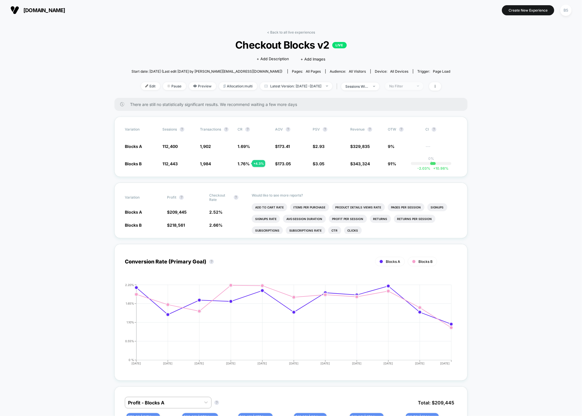
click at [408, 82] on span "No Filter" at bounding box center [405, 86] width 38 height 8
click at [407, 131] on span "Returning Visitors" at bounding box center [411, 130] width 33 height 5
click at [407, 172] on button "Save" at bounding box center [412, 170] width 53 height 10
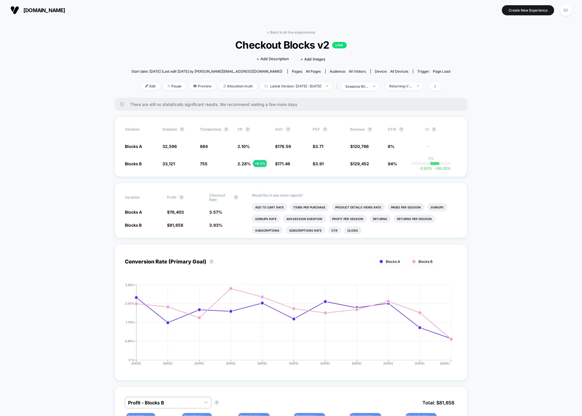
click at [288, 34] on div "< Back to all live experiences Checkout Blocks v2 LIVE Click to edit experience…" at bounding box center [291, 64] width 319 height 68
click at [287, 36] on div "< Back to all live experiences Checkout Blocks v2 LIVE Click to edit experience…" at bounding box center [291, 64] width 319 height 68
click at [287, 33] on link "< Back to all live experiences" at bounding box center [291, 32] width 48 height 4
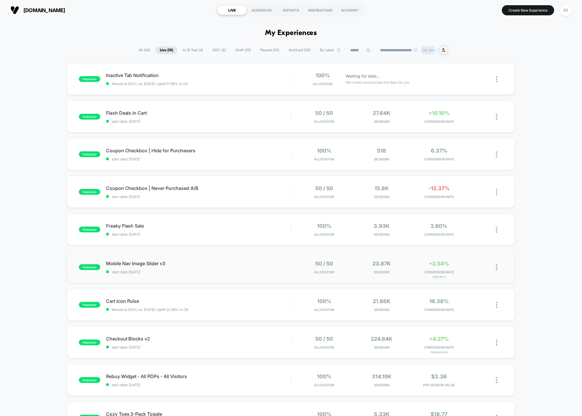
click at [234, 259] on div "published Mobile Nav Image Slider v3 start date: 10/13/2025 50 / 50 Allocation …" at bounding box center [291, 267] width 449 height 32
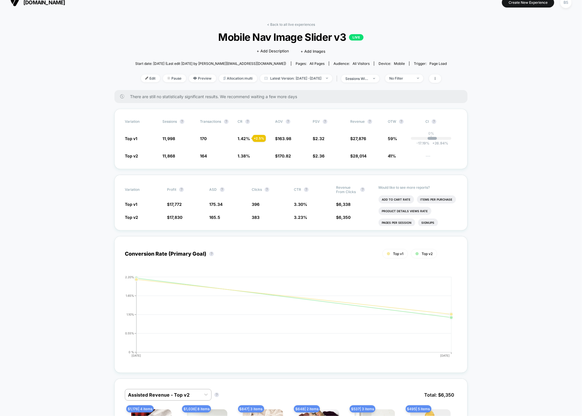
scroll to position [8, 0]
click at [274, 25] on link "< Back to all live experiences" at bounding box center [291, 24] width 48 height 4
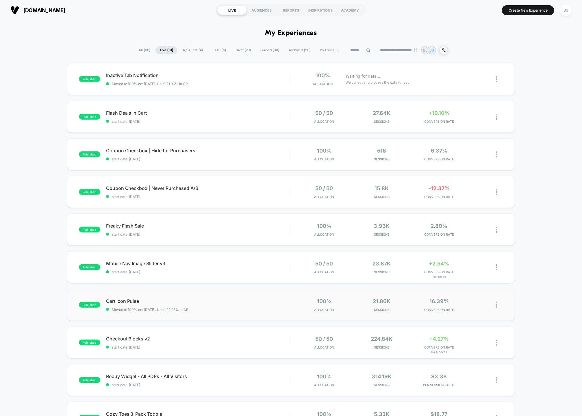
scroll to position [10, 0]
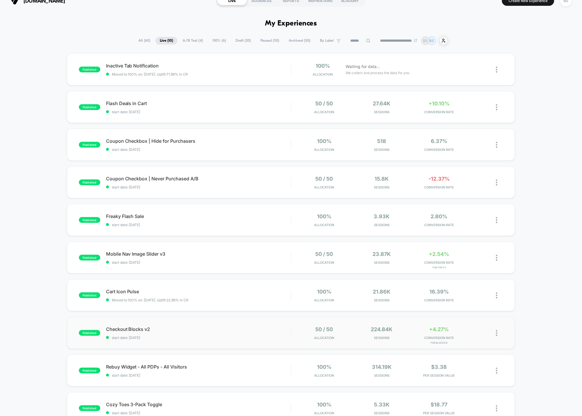
click at [198, 325] on div "published Checkout Blocks v2 start date: 10/4/2025 50 / 50 Allocation 224.84k S…" at bounding box center [291, 333] width 449 height 32
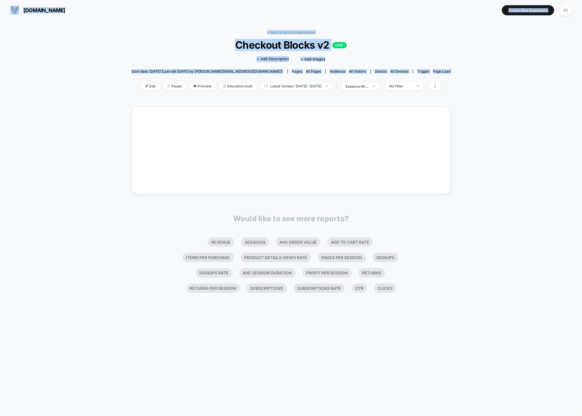
click at [198, 325] on div "< Back to all live experiences Checkout Blocks v2 LIVE Click to edit experience…" at bounding box center [291, 217] width 582 height 395
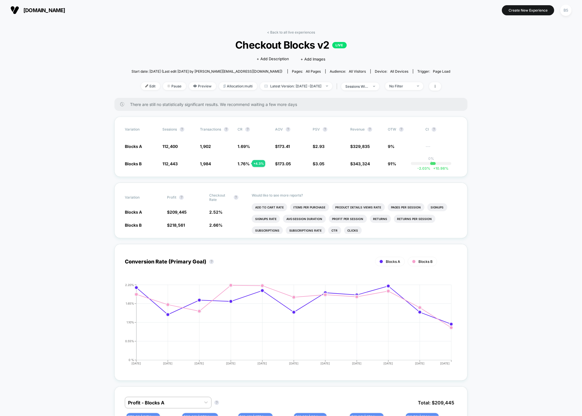
click at [274, 33] on link "< Back to all live experiences" at bounding box center [291, 32] width 48 height 4
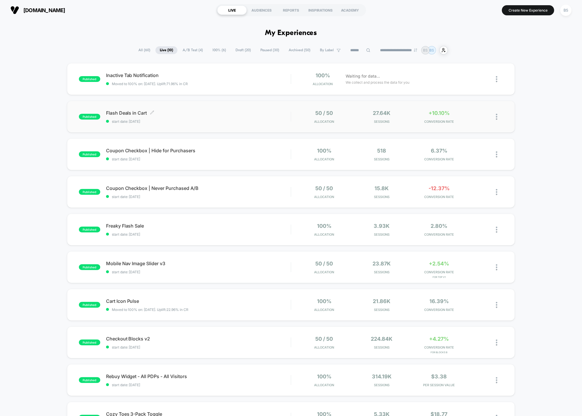
click at [261, 123] on span "start date: [DATE]" at bounding box center [198, 121] width 185 height 4
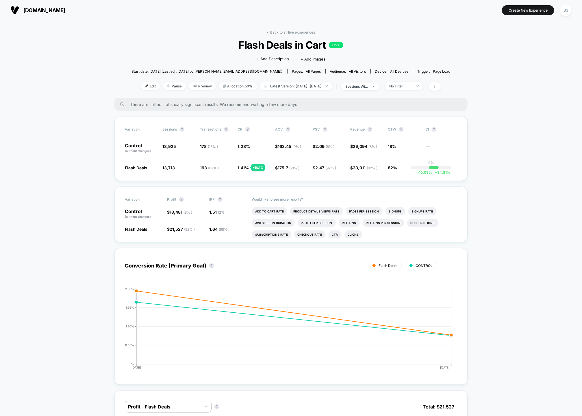
click at [267, 32] on div "< Back to all live experiences Flash Deals in Cart LIVE Click to edit experienc…" at bounding box center [291, 64] width 319 height 68
click at [279, 30] on link "< Back to all live experiences" at bounding box center [291, 32] width 48 height 4
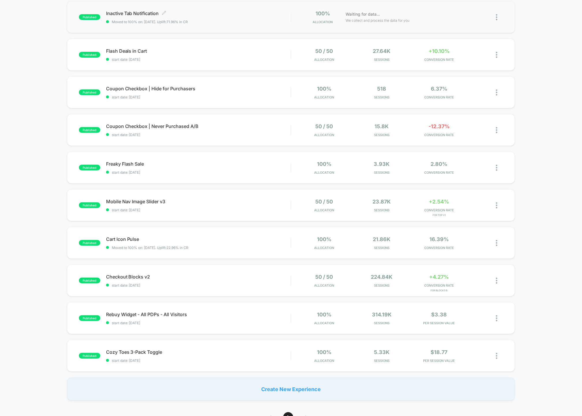
scroll to position [64, 0]
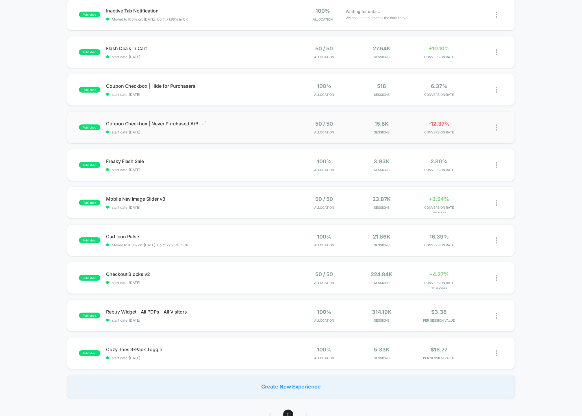
click at [222, 130] on span "start date: [DATE]" at bounding box center [198, 132] width 185 height 4
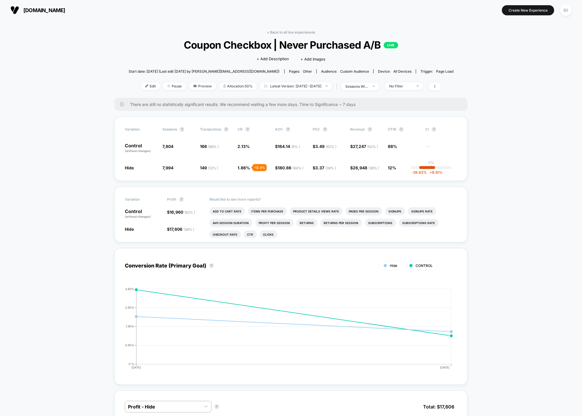
scroll to position [18, 0]
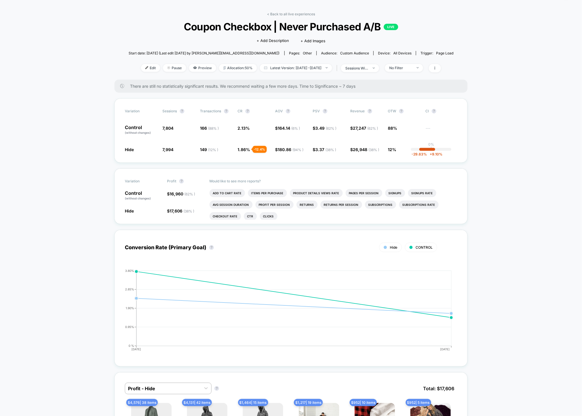
click at [280, 16] on div "< Back to all live experiences Coupon Checkbox | Never Purchased A/B LIVE Click…" at bounding box center [291, 46] width 325 height 68
click at [280, 14] on link "< Back to all live experiences" at bounding box center [291, 14] width 48 height 4
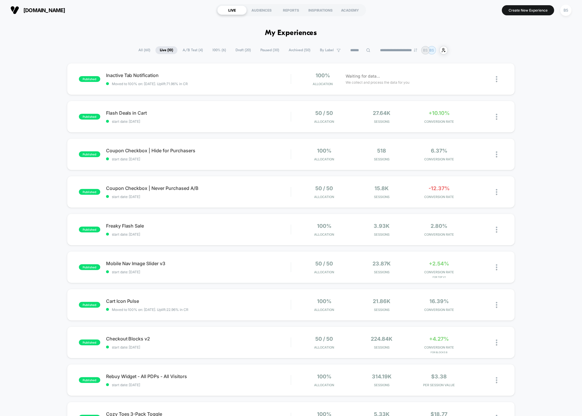
click at [215, 49] on span "100% ( 6 )" at bounding box center [219, 50] width 22 height 8
